Goal: Task Accomplishment & Management: Manage account settings

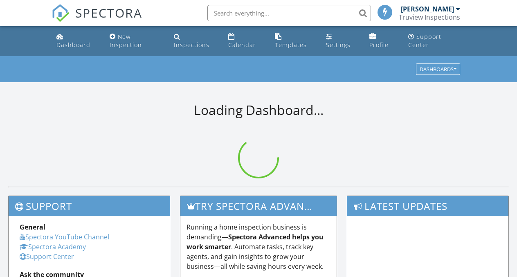
click at [247, 18] on input "text" at bounding box center [289, 13] width 164 height 16
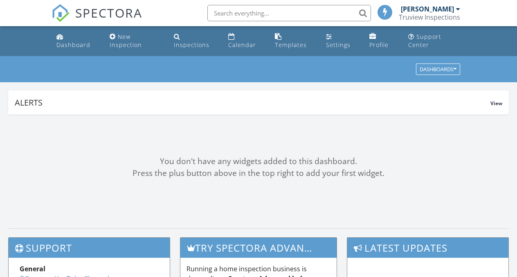
paste input "[STREET_ADDRESS][PERSON_NAME]"
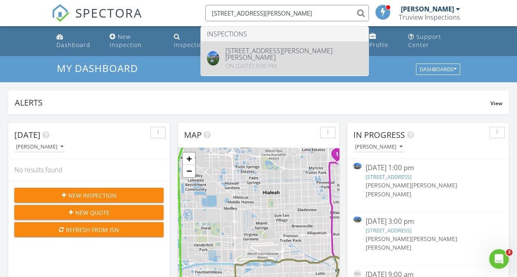
type input "345 E Weatherbee Rd"
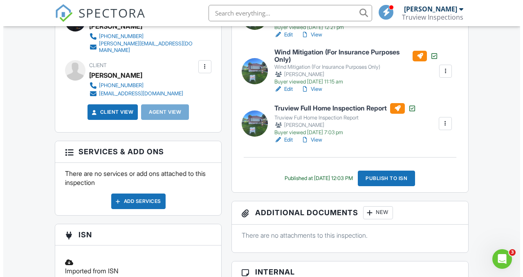
scroll to position [285, 0]
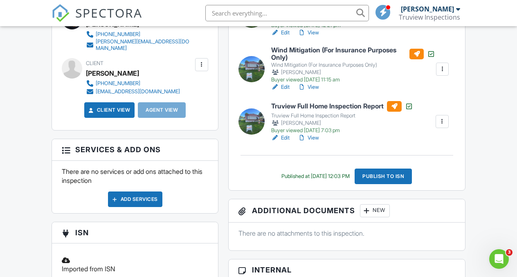
click at [370, 215] on div "New" at bounding box center [375, 210] width 30 height 13
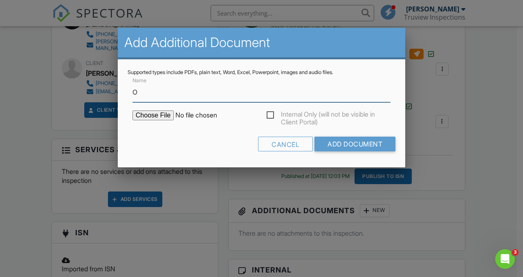
type input "ORIGINAL 4-POINT"
type input "C:\fakepath\ORIGINAL 4-POINT.pdf"
click at [271, 115] on label "Internal Only (will not be visible in Client Portal)" at bounding box center [329, 115] width 124 height 10
click at [271, 115] on input "Internal Only (will not be visible in Client Portal)" at bounding box center [269, 116] width 5 height 5
checkbox input "true"
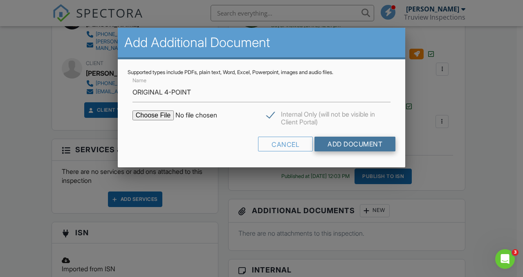
click at [377, 137] on input "Add Document" at bounding box center [354, 144] width 81 height 15
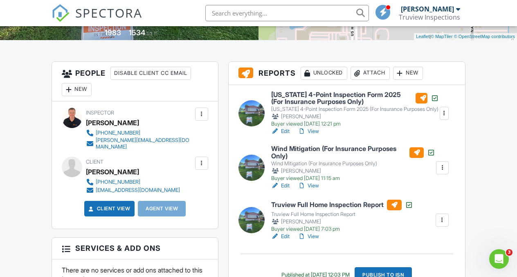
scroll to position [188, 0]
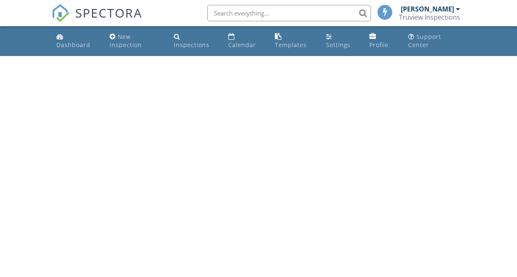
click at [252, 20] on input "text" at bounding box center [289, 13] width 164 height 16
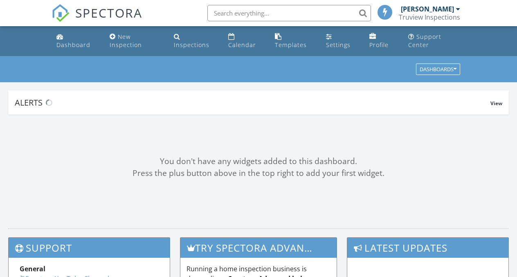
paste input "729 NW 17th Ave"
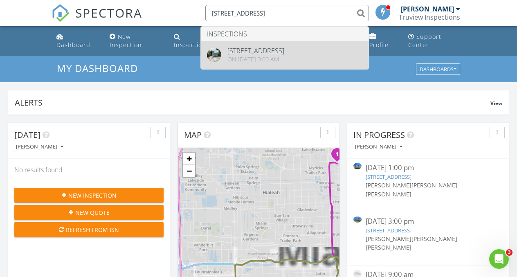
type input "729 NW 17th Ave"
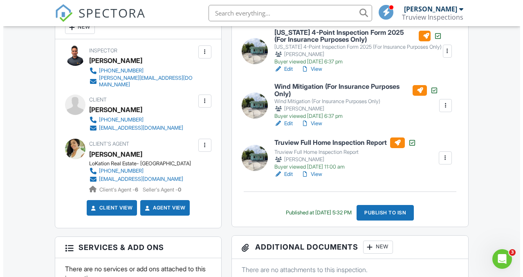
scroll to position [278, 0]
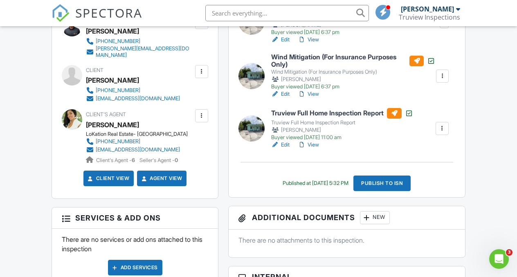
click at [364, 216] on div at bounding box center [367, 217] width 8 height 8
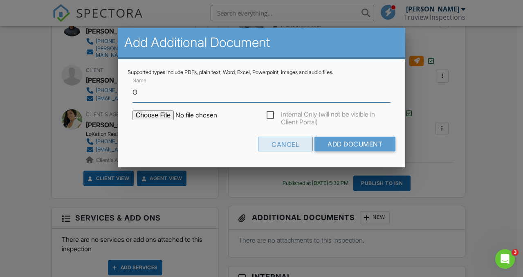
type input "ORIGINAL 4-POINT"
type input "C:\fakepath\ORIGINAL 4-POINT copy.pdf"
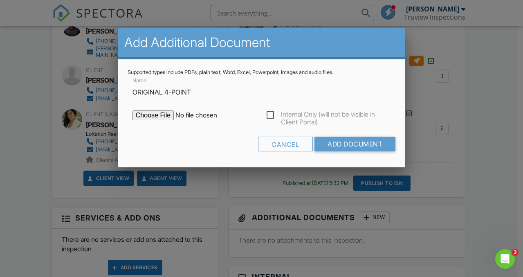
click at [273, 112] on label "Internal Only (will not be visible in Client Portal)" at bounding box center [329, 115] width 124 height 10
click at [272, 114] on input "Internal Only (will not be visible in Client Portal)" at bounding box center [269, 116] width 5 height 5
checkbox input "true"
click at [355, 142] on input "Add Document" at bounding box center [354, 144] width 81 height 15
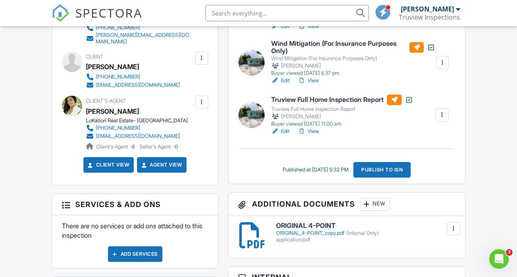
scroll to position [232, 0]
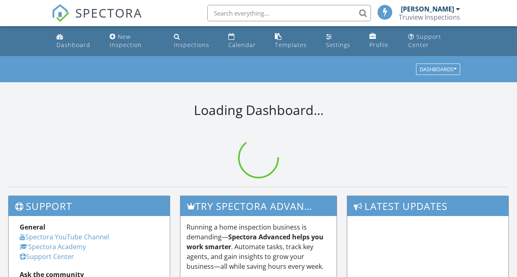
click at [238, 10] on input "text" at bounding box center [289, 13] width 164 height 16
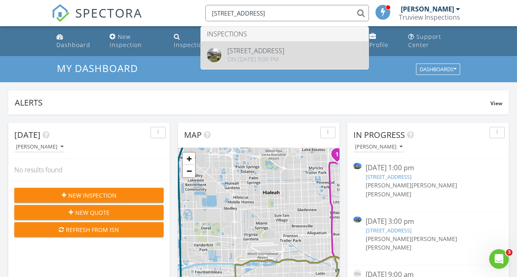
type input "1635 SW Crossing Ci"
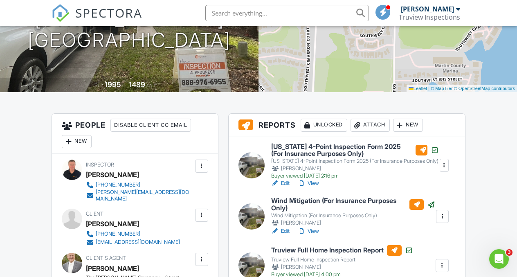
scroll to position [176, 0]
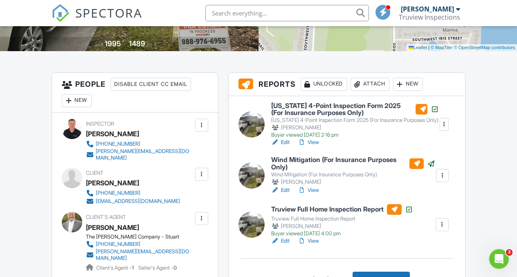
click at [283, 188] on link "Edit" at bounding box center [280, 190] width 18 height 8
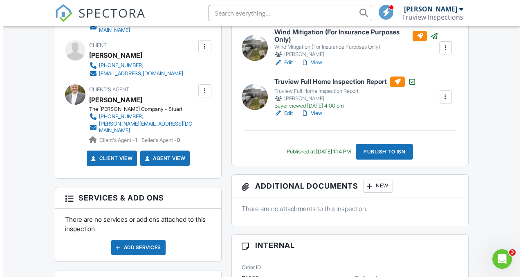
scroll to position [305, 0]
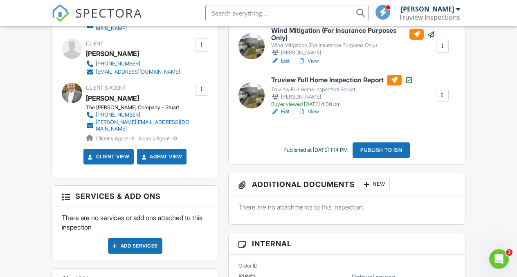
click at [378, 186] on div "New" at bounding box center [375, 184] width 30 height 13
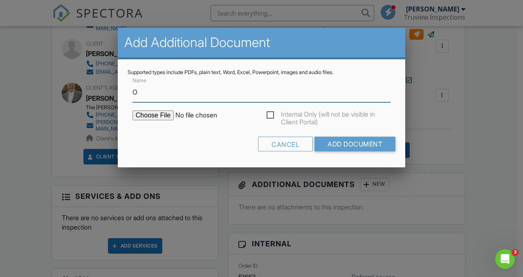
type input "ORIGINAL WIND MITIGATION"
type input "C:\fakepath\ORIGINAL WIND MITIGATION copy.pdf"
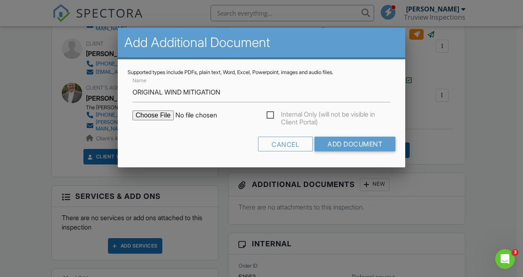
click at [269, 108] on form "Name ORIGINAL WIND MITIGATION Internal Only (will not be visible in Client Port…" at bounding box center [262, 117] width 268 height 82
click at [271, 111] on label "Internal Only (will not be visible in Client Portal)" at bounding box center [329, 115] width 124 height 10
click at [271, 114] on input "Internal Only (will not be visible in Client Portal)" at bounding box center [269, 116] width 5 height 5
checkbox input "true"
click at [328, 147] on input "Add Document" at bounding box center [354, 144] width 81 height 15
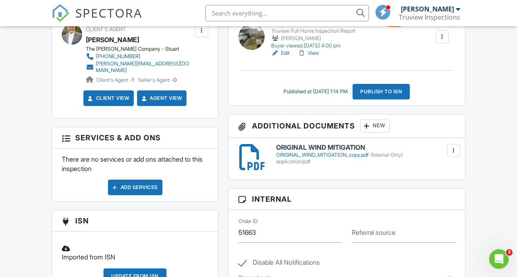
scroll to position [247, 0]
